Goal: Task Accomplishment & Management: Manage account settings

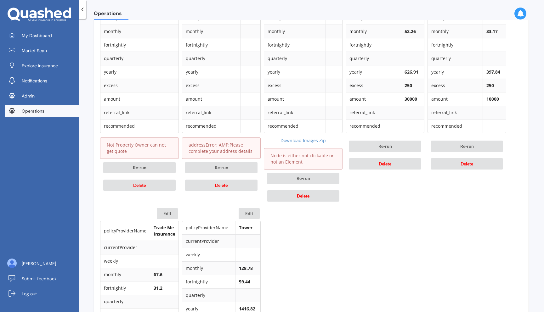
scroll to position [357, 0]
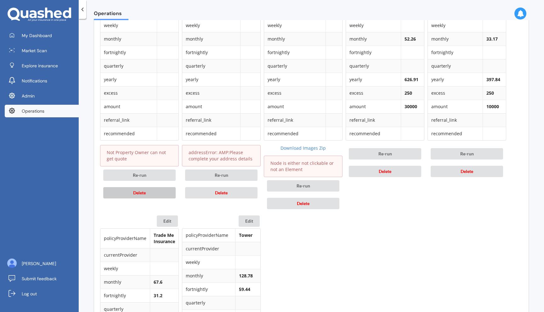
click at [154, 194] on button "Delete" at bounding box center [139, 192] width 72 height 11
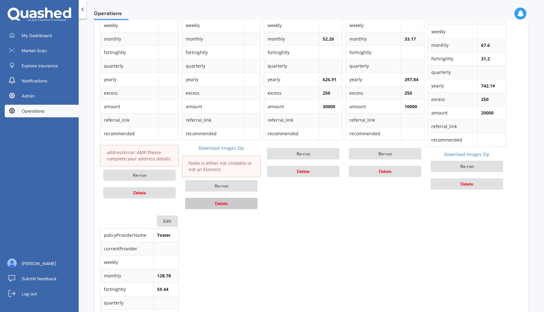
click at [217, 202] on span "Delete" at bounding box center [221, 203] width 13 height 5
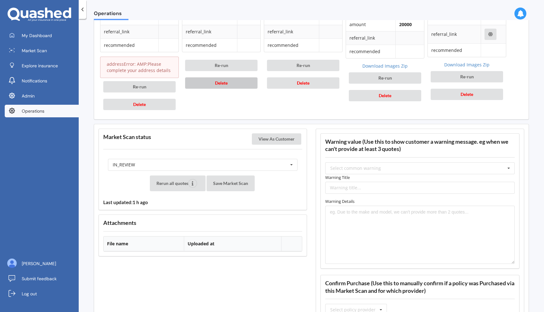
scroll to position [447, 0]
click at [245, 163] on div "IN_REVIEW READY PENDING VIEWED ABANDONED IN_REVIEW" at bounding box center [202, 164] width 189 height 12
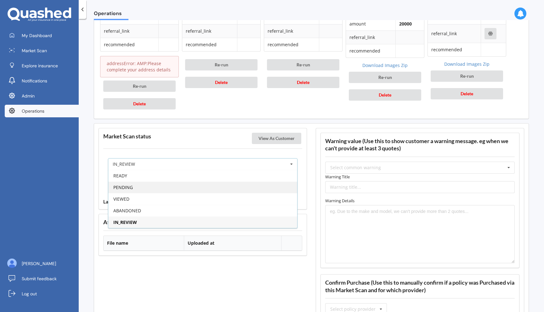
click at [229, 183] on div "PENDING" at bounding box center [202, 188] width 189 height 12
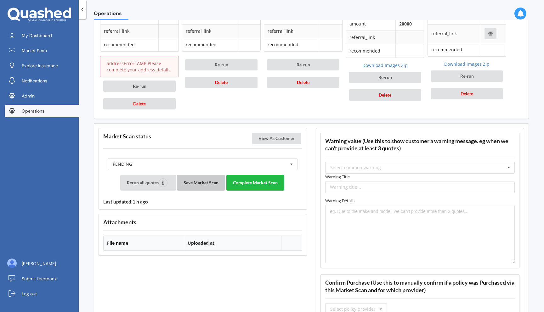
click at [204, 183] on button "Save Market Scan" at bounding box center [201, 183] width 48 height 16
click at [257, 181] on button "Complete Market Scan" at bounding box center [255, 183] width 58 height 16
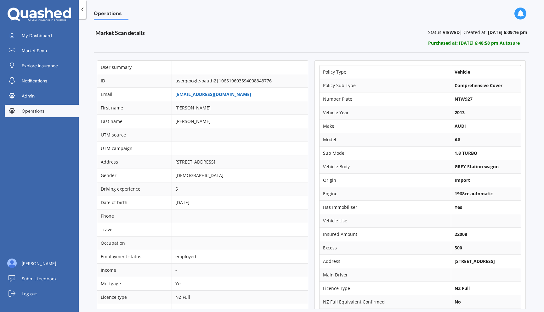
click at [221, 94] on link "[EMAIL_ADDRESS][DOMAIN_NAME]" at bounding box center [213, 94] width 76 height 6
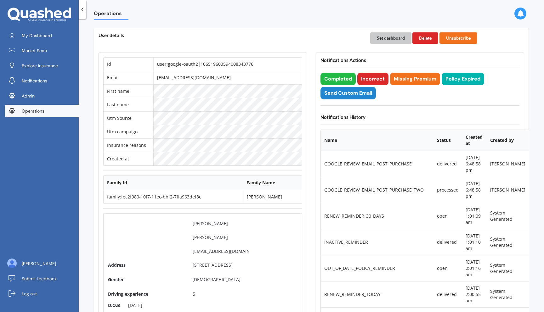
click at [387, 35] on button "Set dashboard" at bounding box center [390, 37] width 41 height 11
click at [54, 37] on link "My Dashboard" at bounding box center [42, 35] width 74 height 13
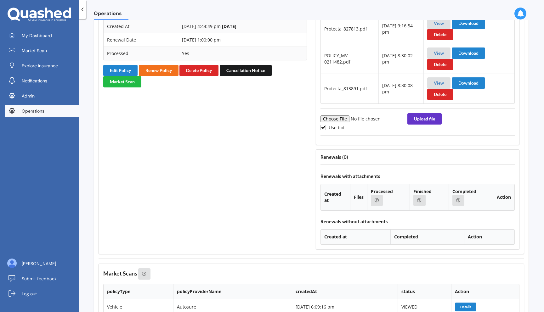
scroll to position [776, 0]
